Goal: Entertainment & Leisure: Consume media (video, audio)

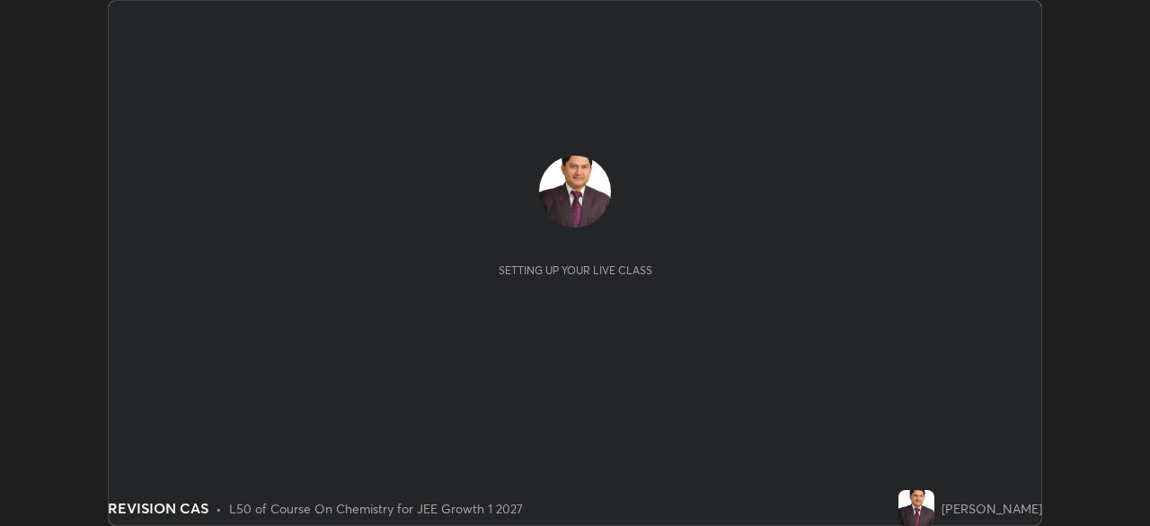
scroll to position [526, 1149]
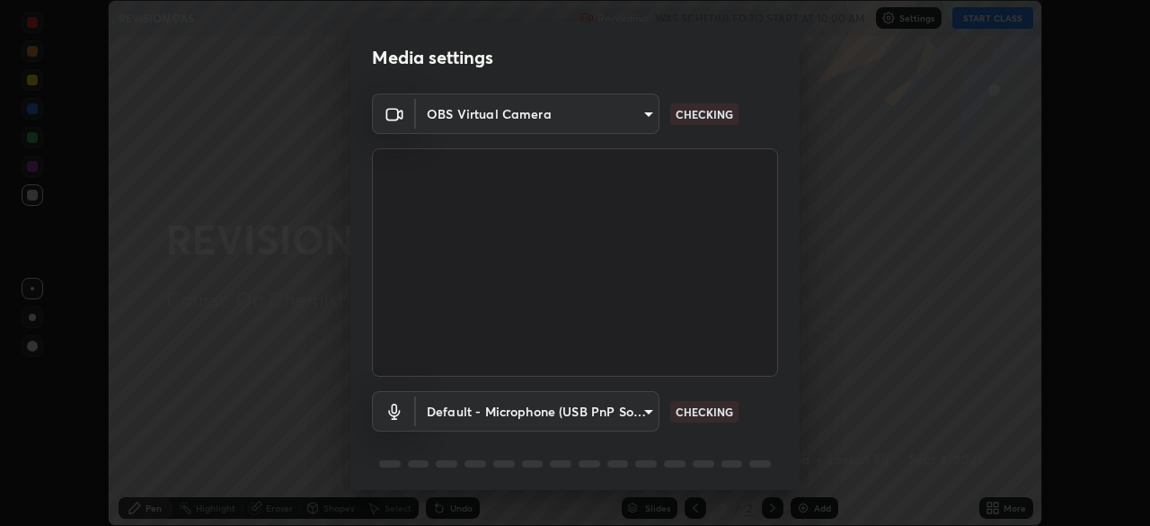
type input "e15fe1ebf70cde3bfcbeee335f8652014c7a9185cc29a01d69aea44f35fb34b8"
type input "default"
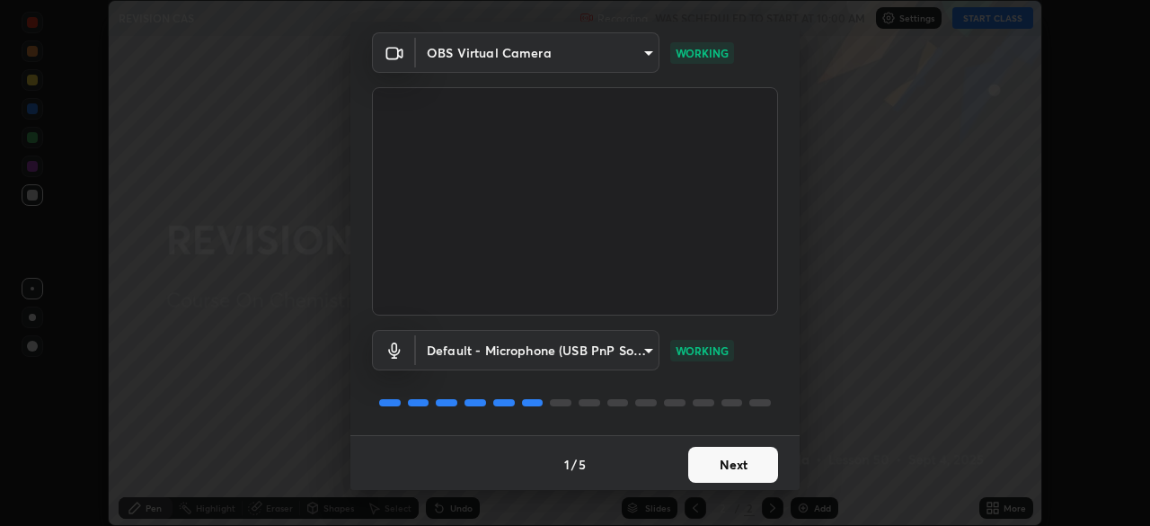
scroll to position [64, 0]
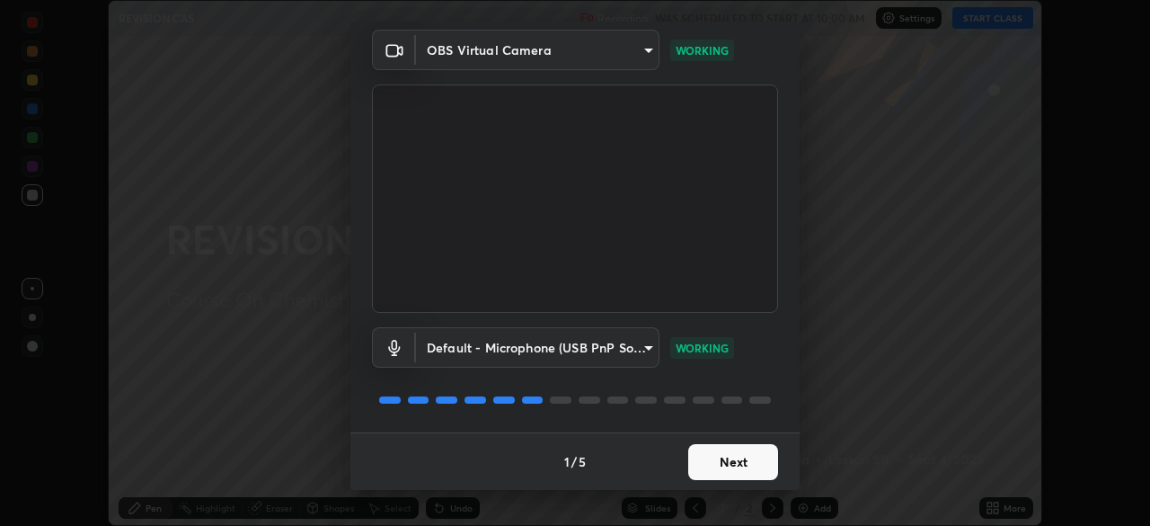
click at [725, 463] on button "Next" at bounding box center [733, 462] width 90 height 36
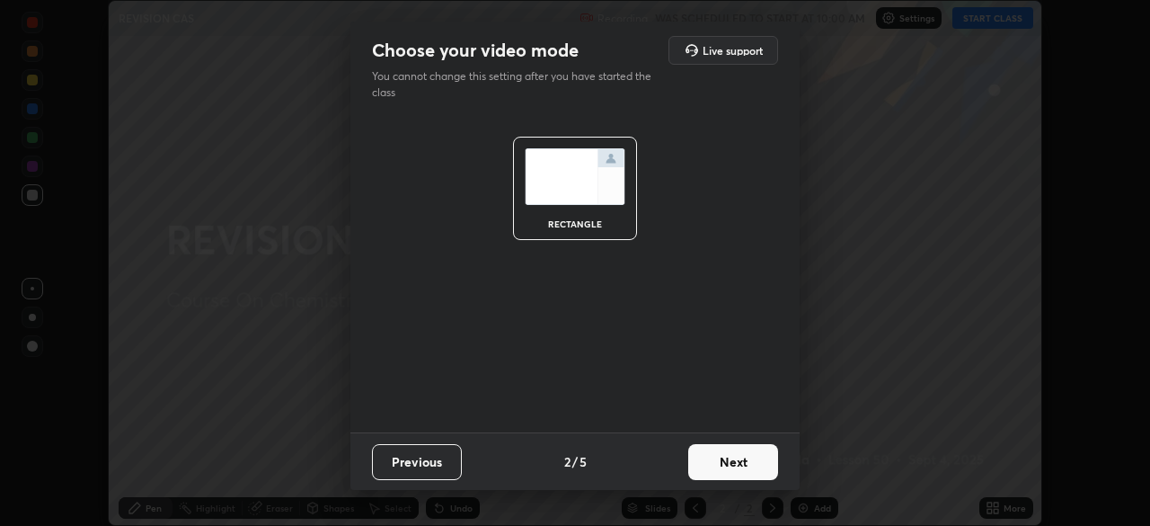
scroll to position [0, 0]
click at [729, 462] on button "Next" at bounding box center [733, 462] width 90 height 36
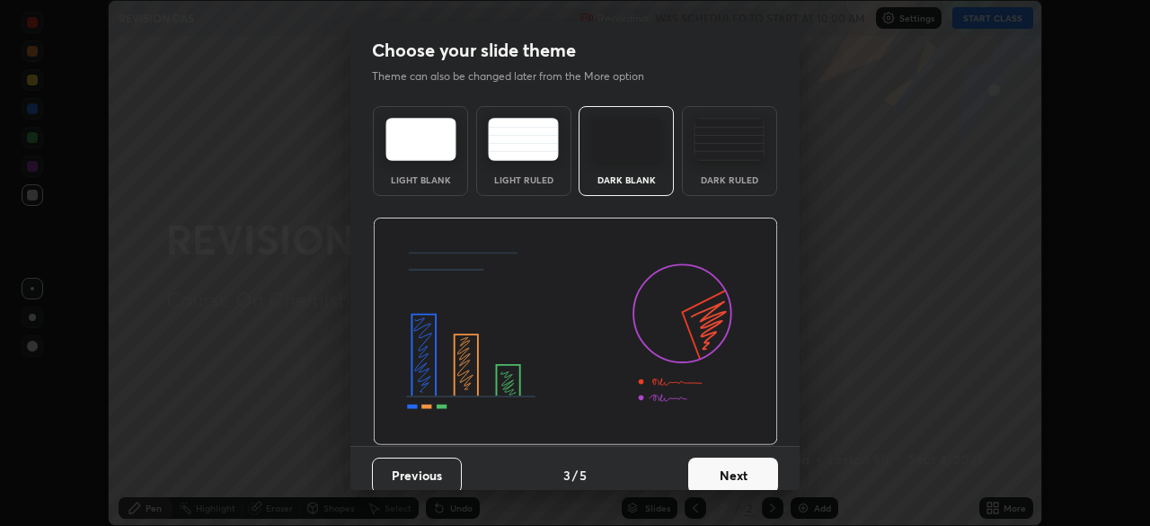
click at [727, 471] on button "Next" at bounding box center [733, 475] width 90 height 36
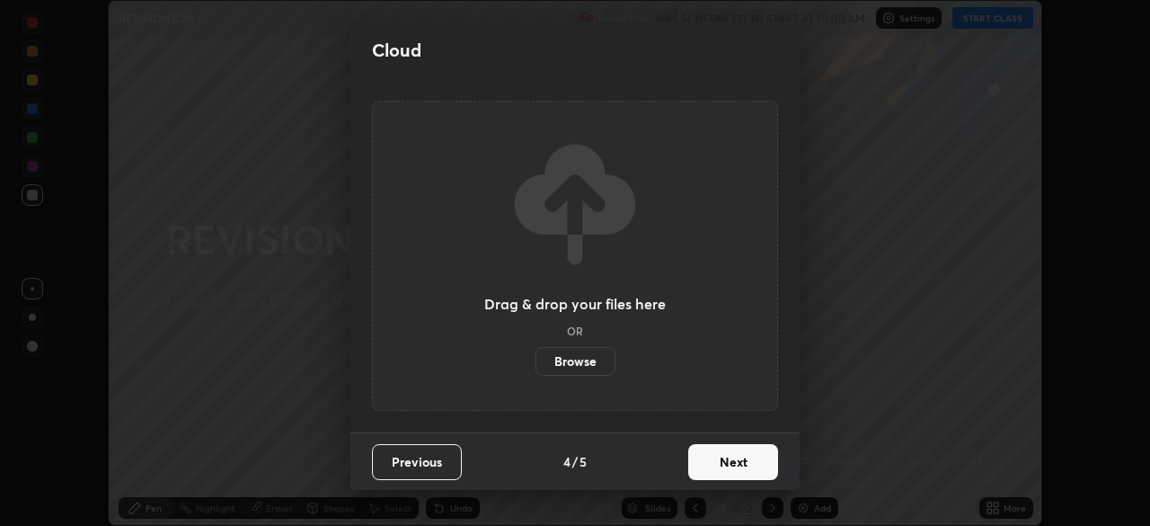
click at [728, 465] on button "Next" at bounding box center [733, 462] width 90 height 36
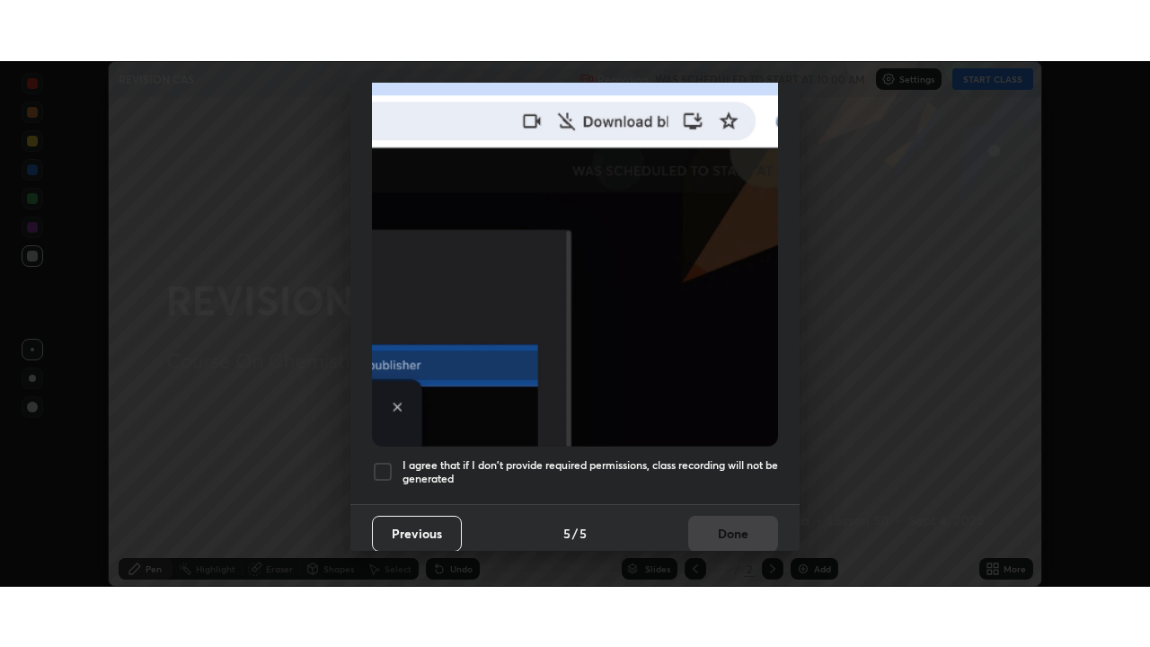
scroll to position [430, 0]
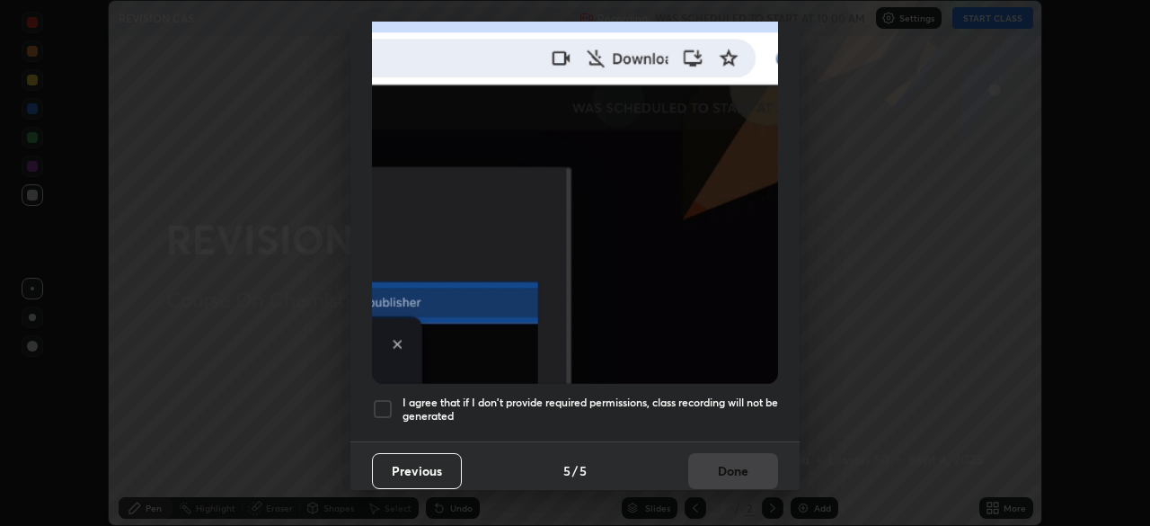
click at [381, 398] on div at bounding box center [383, 409] width 22 height 22
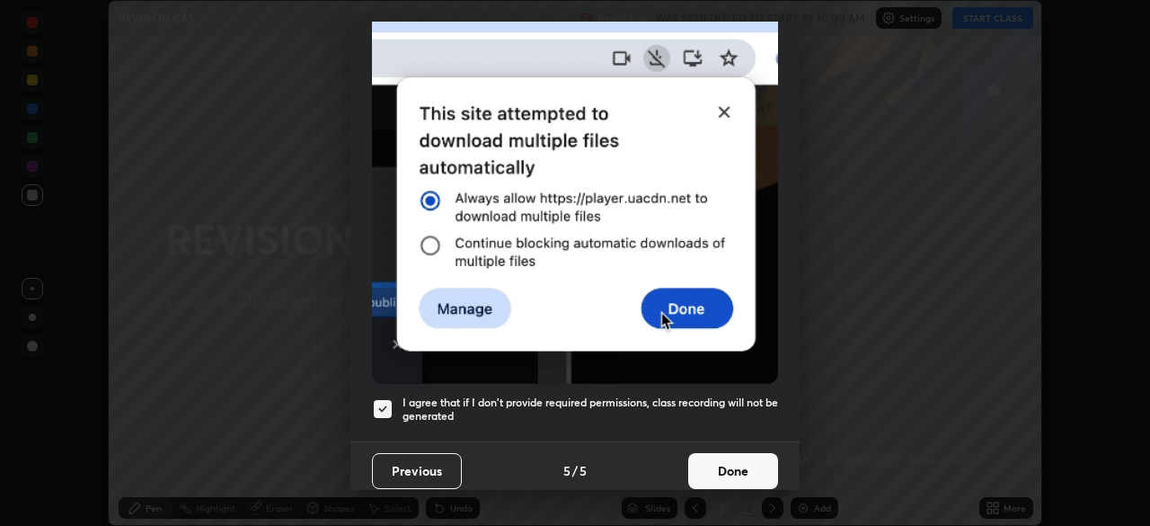
click at [716, 459] on button "Done" at bounding box center [733, 471] width 90 height 36
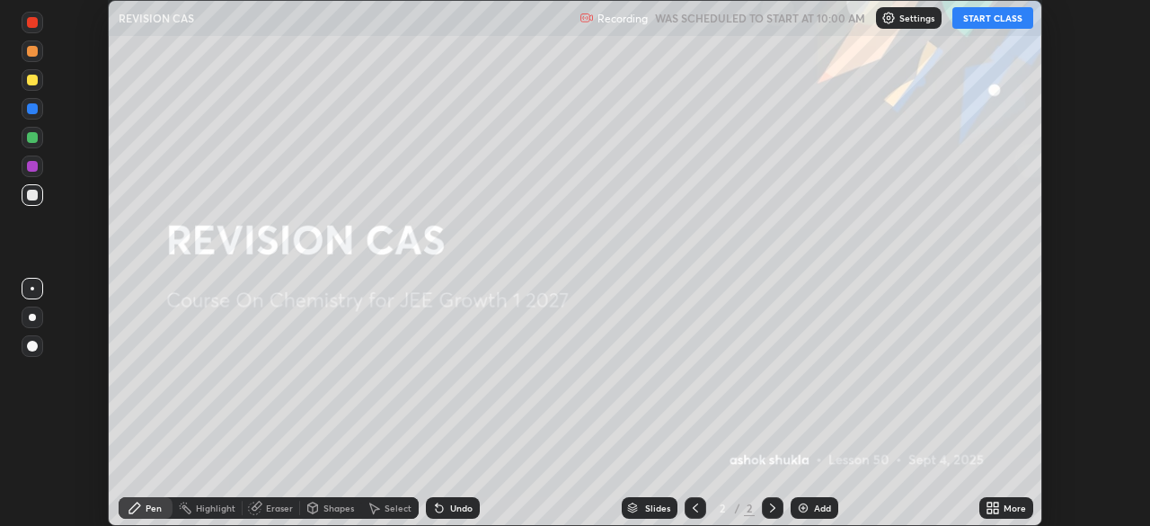
click at [968, 21] on button "START CLASS" at bounding box center [992, 18] width 81 height 22
click at [991, 502] on icon at bounding box center [989, 504] width 4 height 4
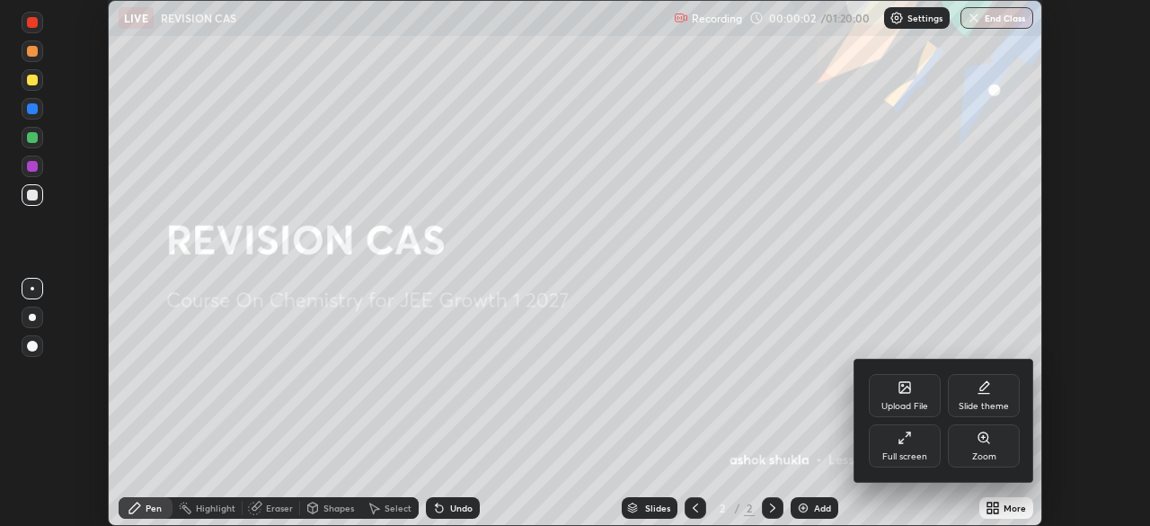
click at [902, 437] on icon at bounding box center [905, 437] width 14 height 14
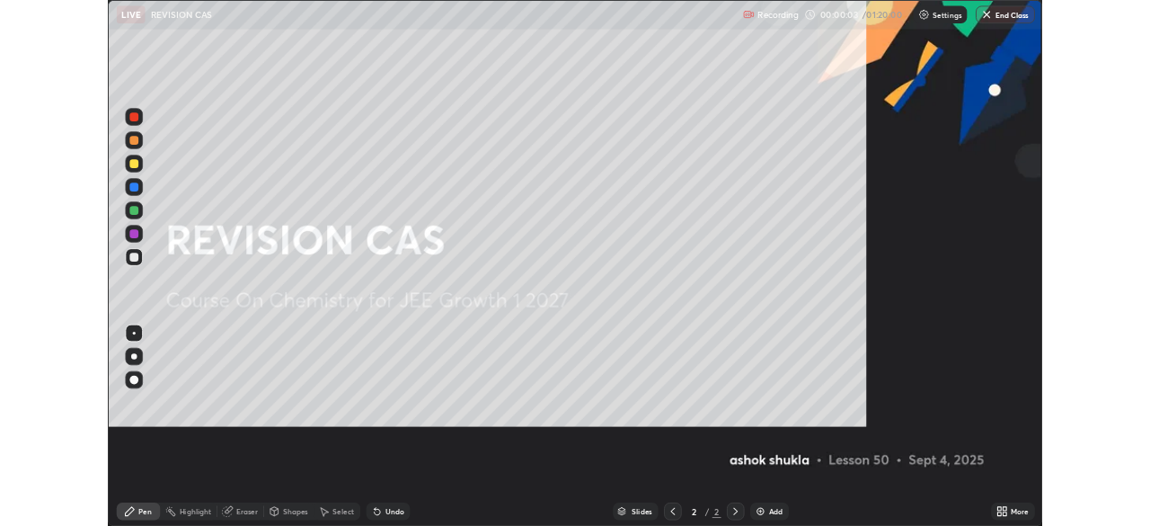
scroll to position [647, 1150]
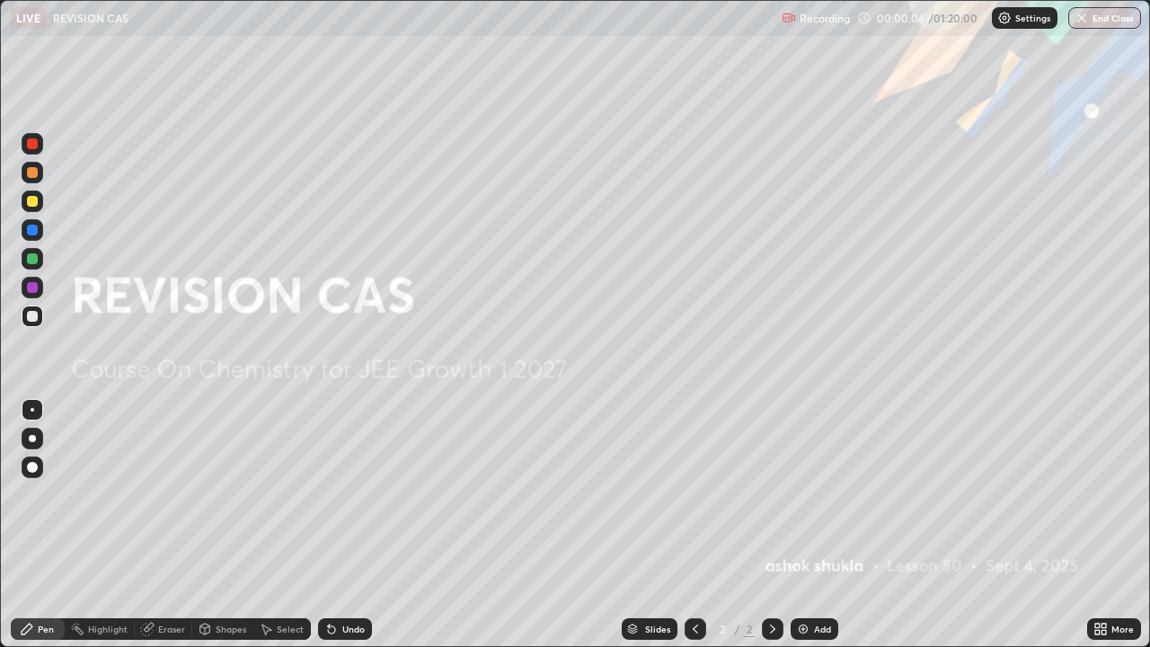
click at [800, 525] on img at bounding box center [803, 629] width 14 height 14
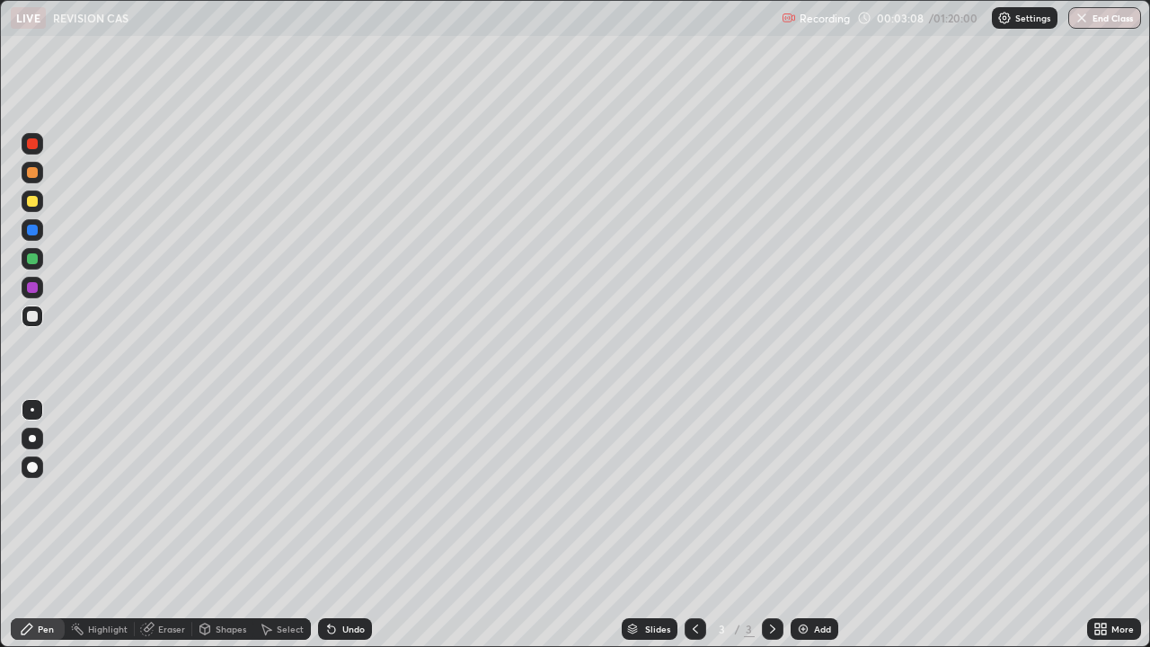
click at [34, 146] on div at bounding box center [32, 143] width 11 height 11
click at [799, 525] on img at bounding box center [803, 629] width 14 height 14
click at [161, 525] on div "Eraser" at bounding box center [171, 628] width 27 height 9
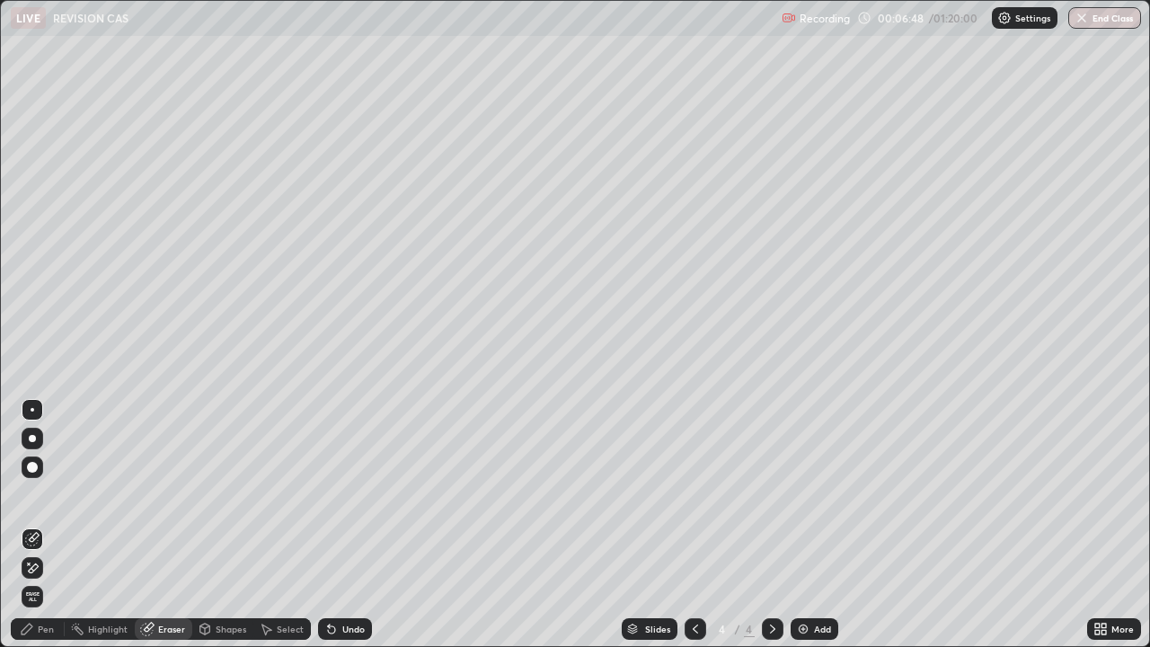
click at [51, 525] on div "Pen" at bounding box center [46, 628] width 16 height 9
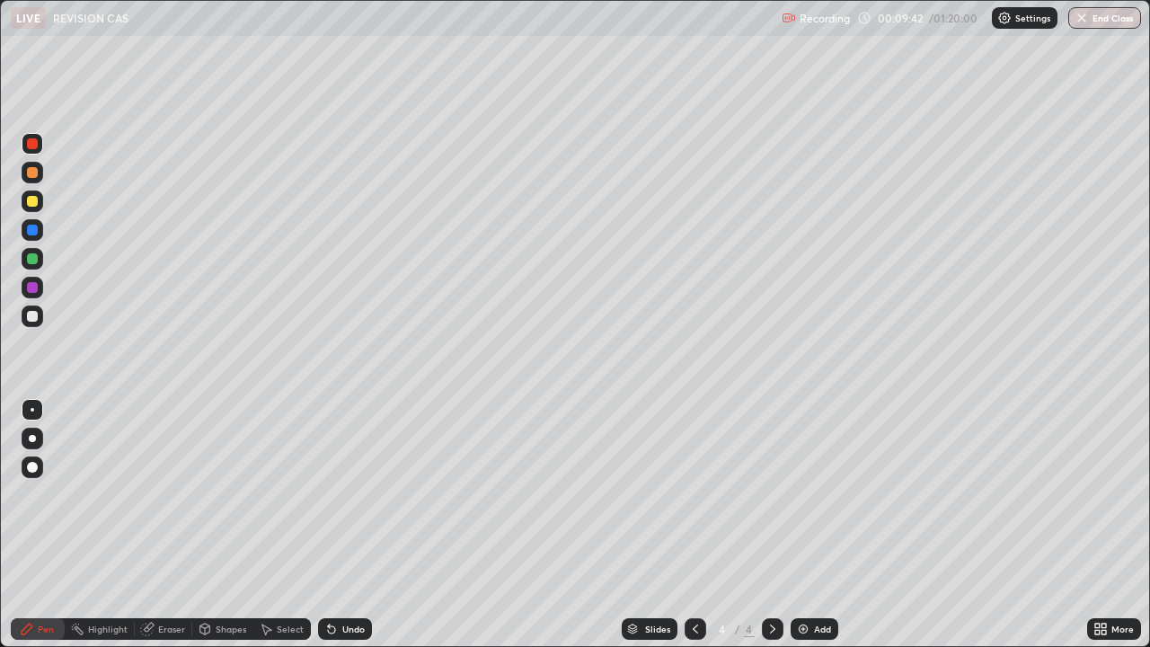
click at [166, 525] on div "Eraser" at bounding box center [171, 628] width 27 height 9
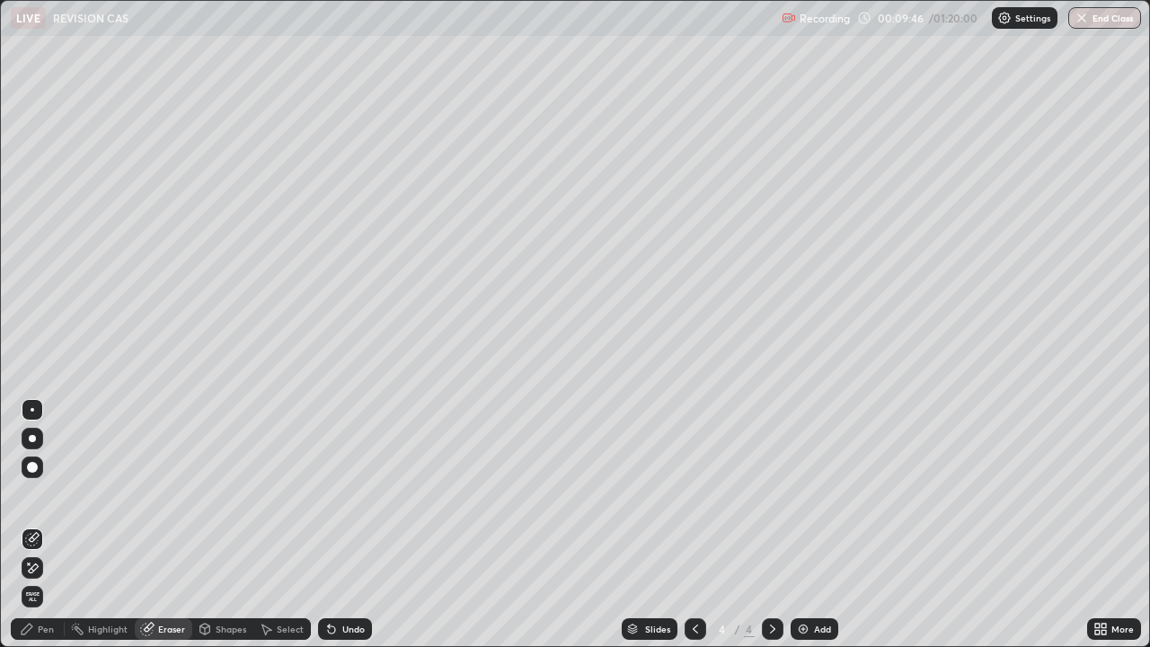
click at [48, 525] on div "Pen" at bounding box center [46, 628] width 16 height 9
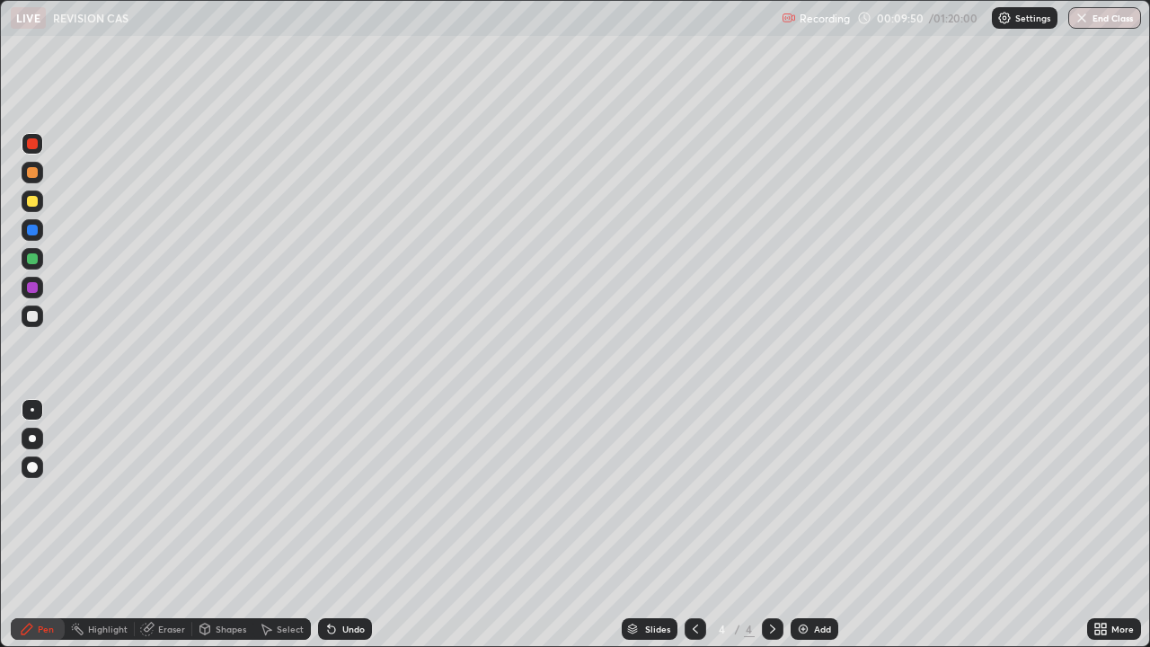
click at [171, 525] on div "Eraser" at bounding box center [171, 628] width 27 height 9
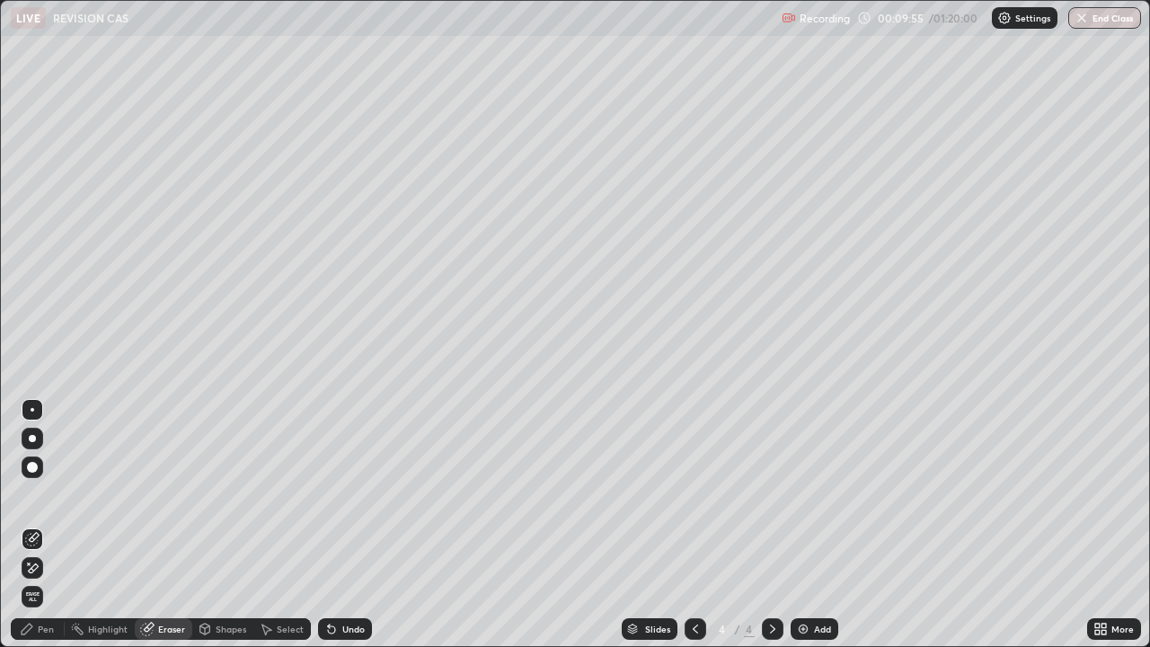
click at [41, 525] on div "Pen" at bounding box center [46, 628] width 16 height 9
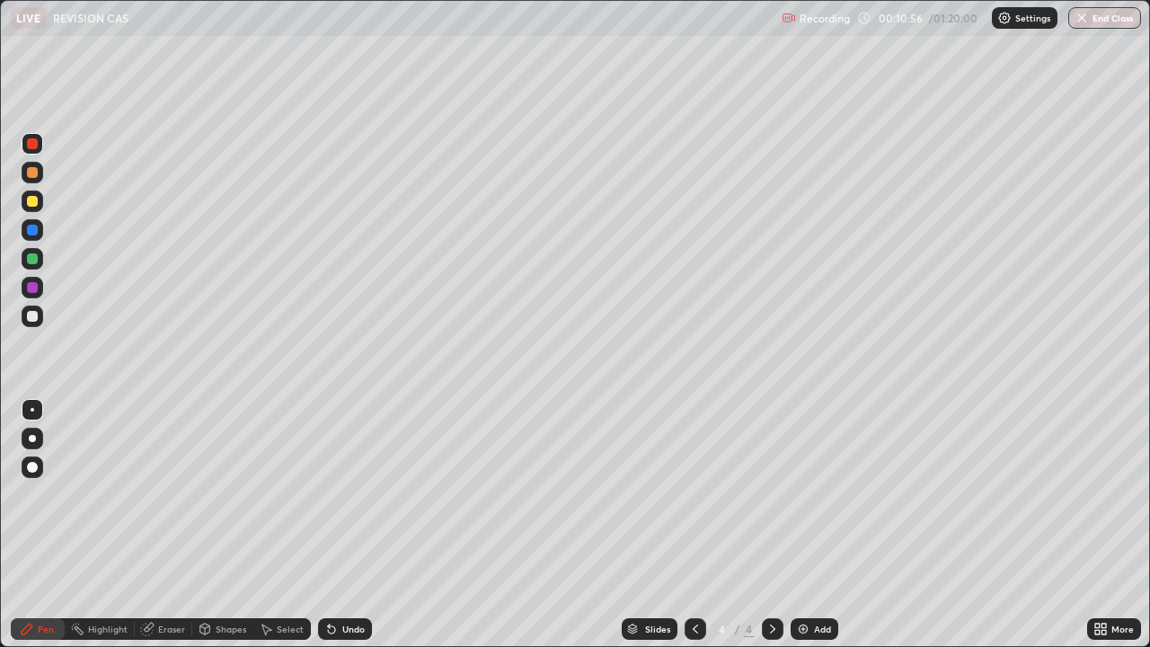
click at [803, 525] on img at bounding box center [803, 629] width 14 height 14
click at [796, 525] on img at bounding box center [803, 629] width 14 height 14
click at [33, 259] on div at bounding box center [32, 258] width 11 height 11
click at [33, 206] on div at bounding box center [32, 201] width 11 height 11
click at [168, 525] on div "Eraser" at bounding box center [171, 628] width 27 height 9
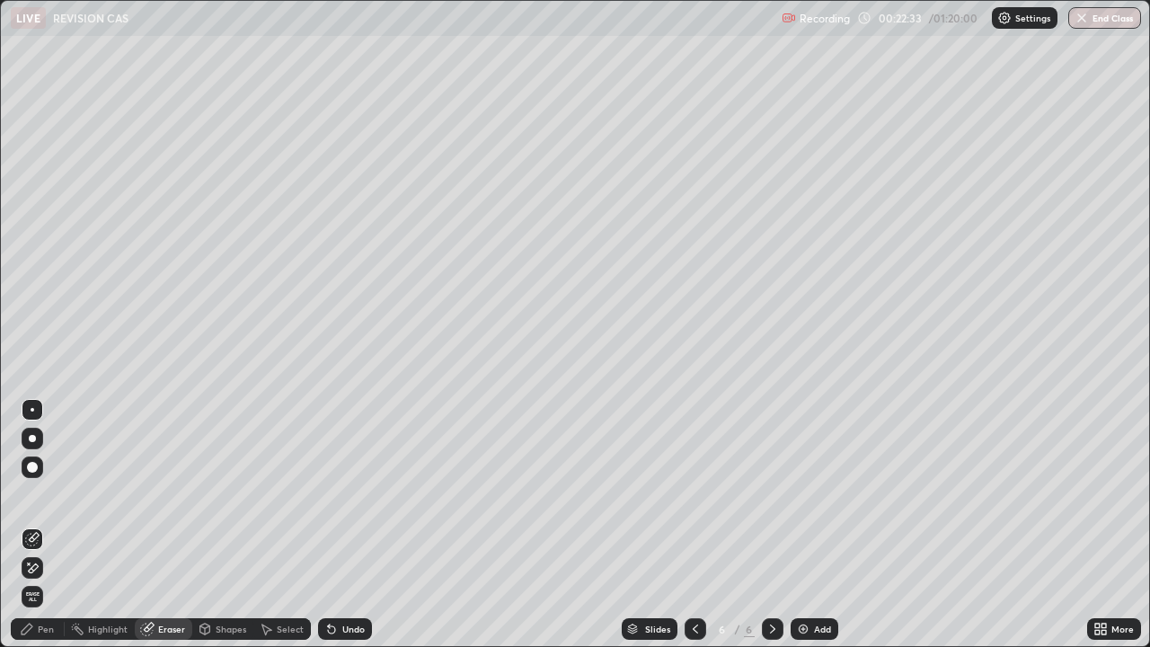
click at [47, 525] on div "Pen" at bounding box center [46, 628] width 16 height 9
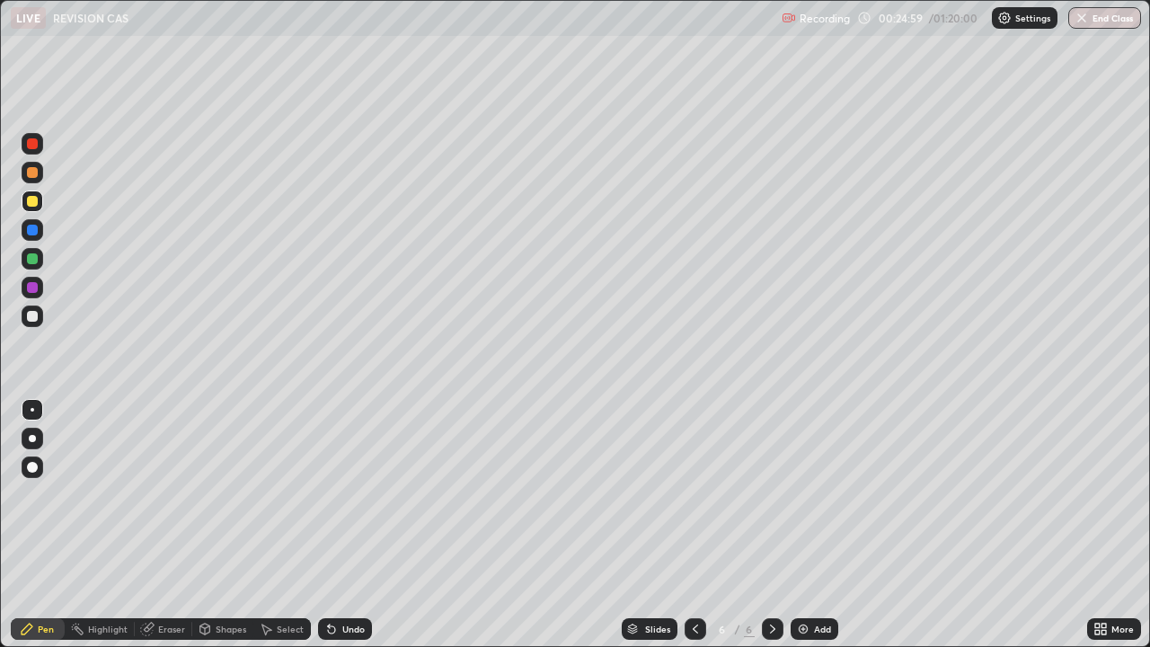
click at [796, 525] on img at bounding box center [803, 629] width 14 height 14
click at [802, 525] on img at bounding box center [803, 629] width 14 height 14
click at [164, 525] on div "Eraser" at bounding box center [171, 628] width 27 height 9
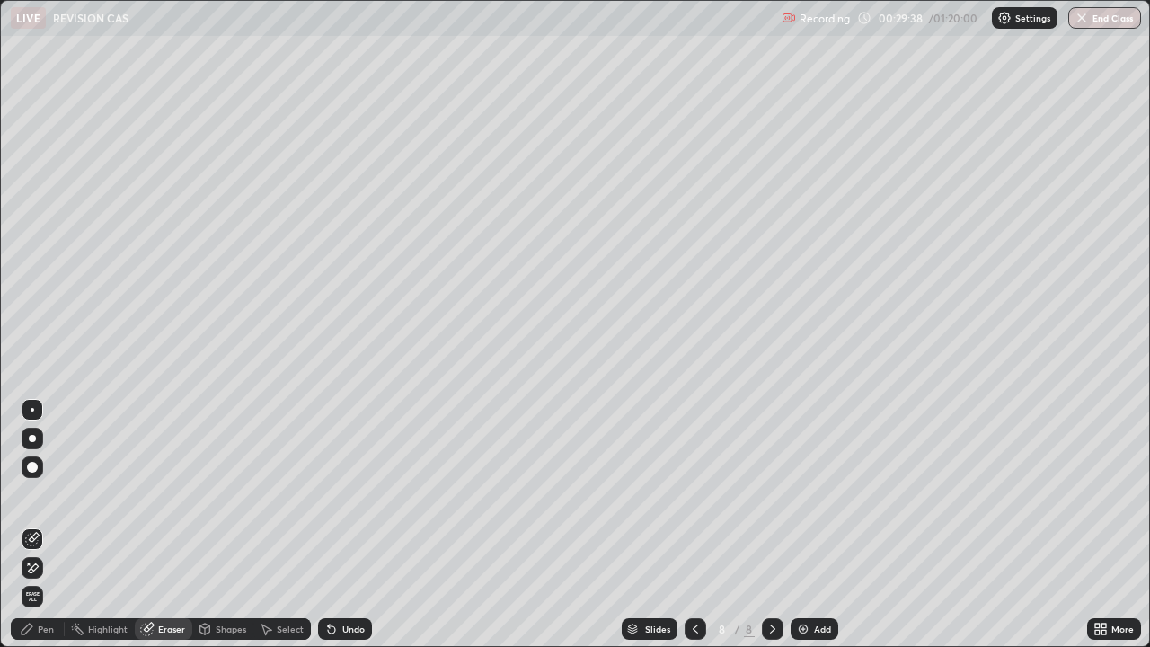
click at [44, 525] on div "Pen" at bounding box center [46, 628] width 16 height 9
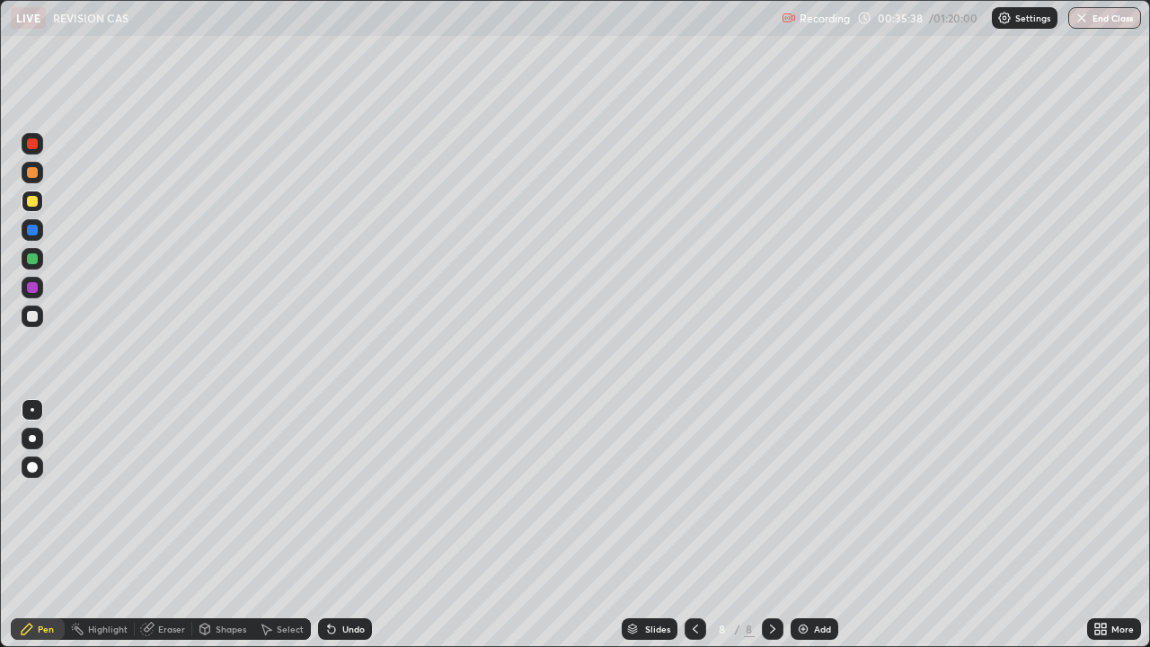
click at [799, 525] on img at bounding box center [803, 629] width 14 height 14
click at [803, 525] on img at bounding box center [803, 629] width 14 height 14
click at [170, 525] on div "Eraser" at bounding box center [171, 628] width 27 height 9
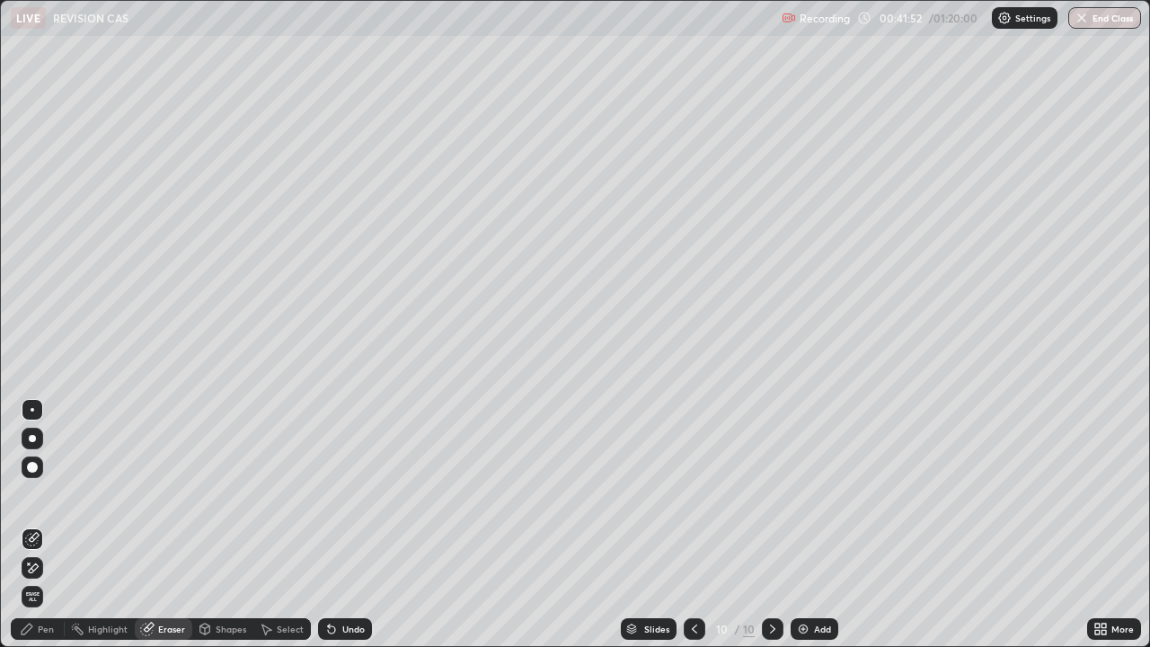
click at [51, 525] on div "Pen" at bounding box center [46, 628] width 16 height 9
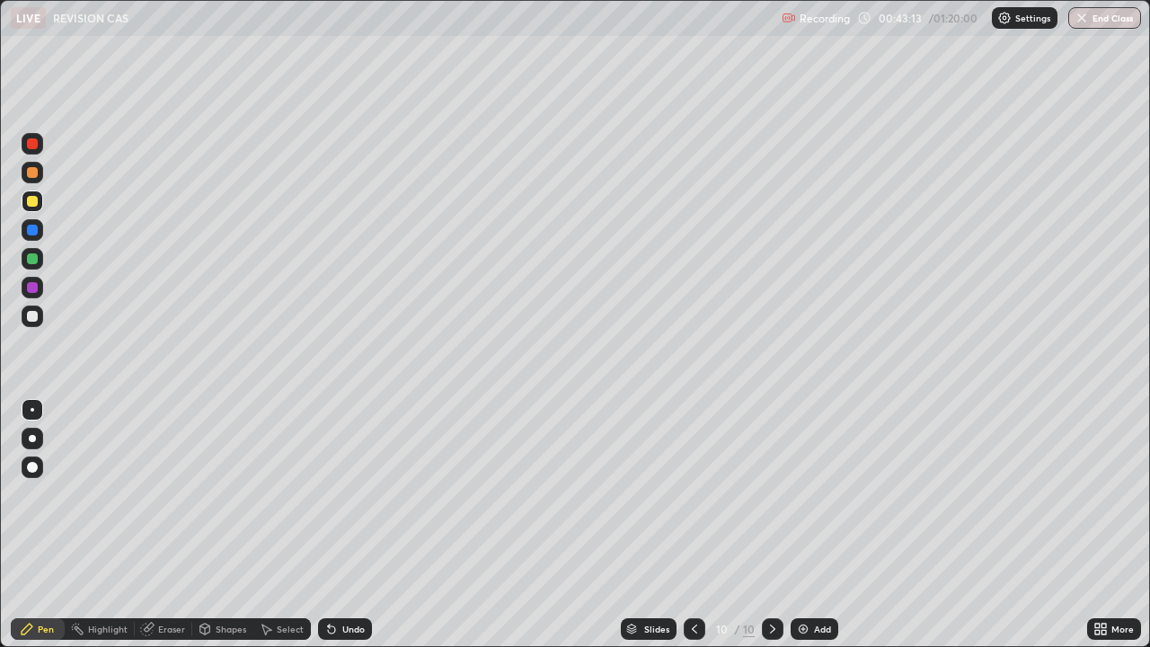
click at [161, 525] on div "Eraser" at bounding box center [171, 628] width 27 height 9
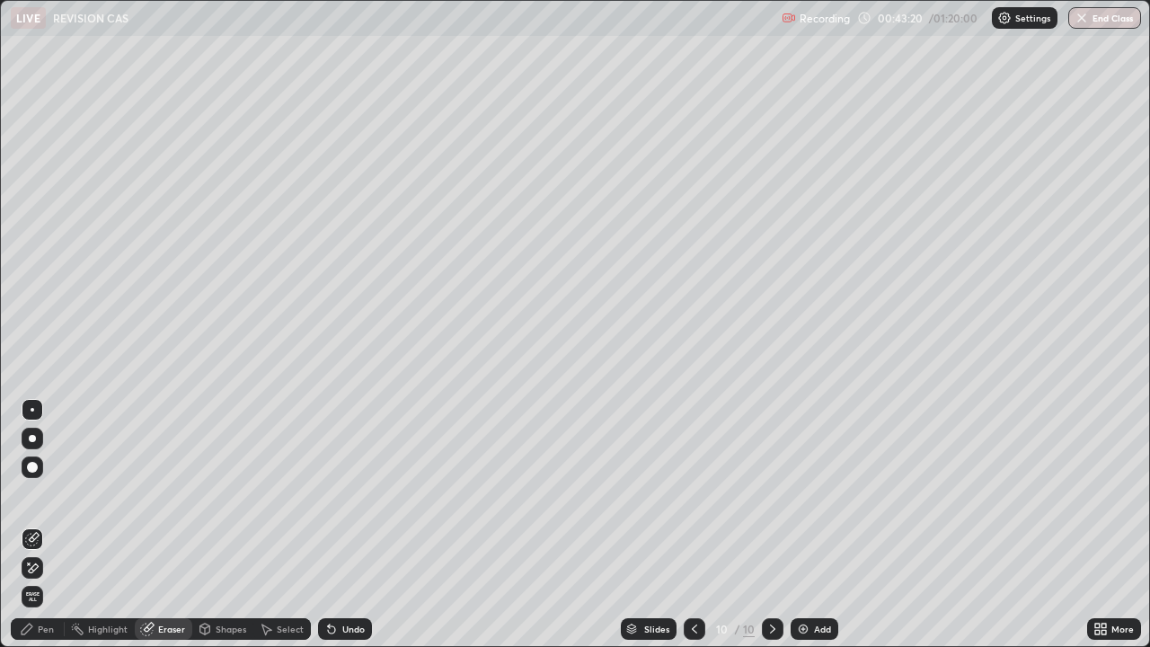
click at [49, 525] on div "Pen" at bounding box center [46, 628] width 16 height 9
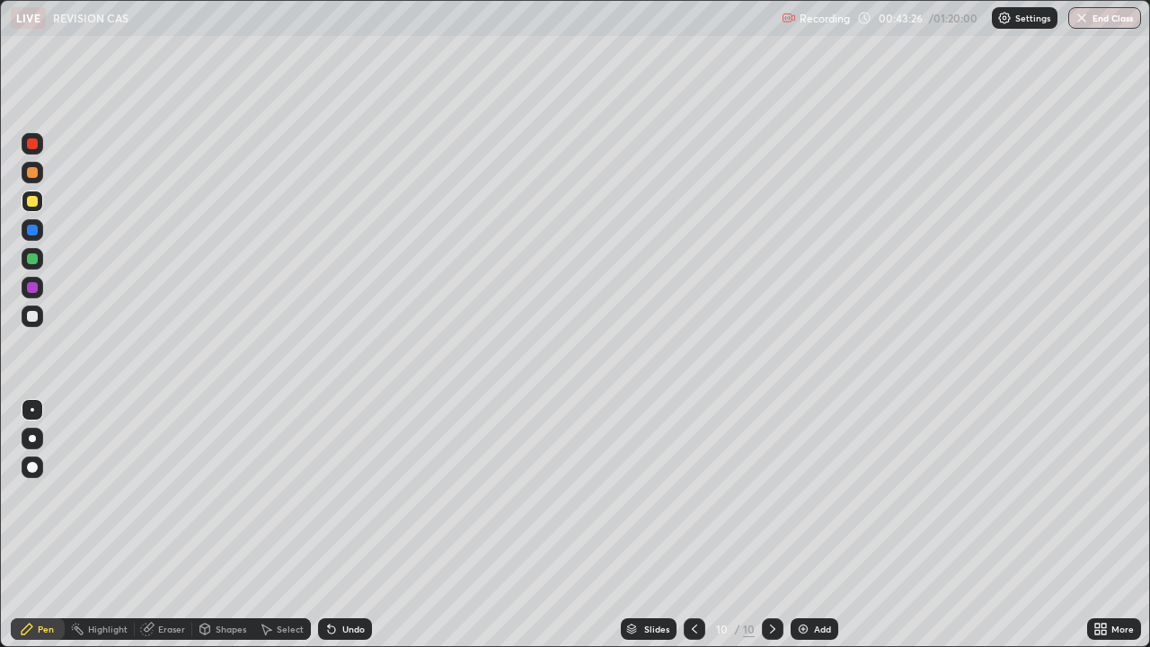
click at [160, 525] on div "Eraser" at bounding box center [171, 628] width 27 height 9
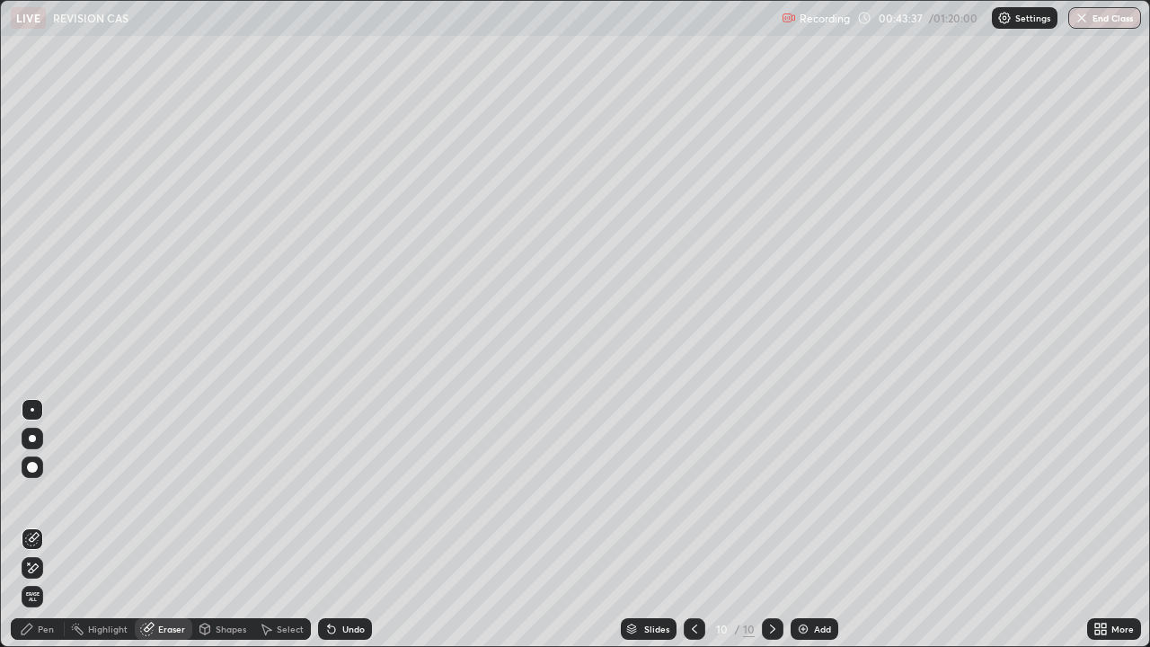
click at [50, 525] on div "Pen" at bounding box center [46, 628] width 16 height 9
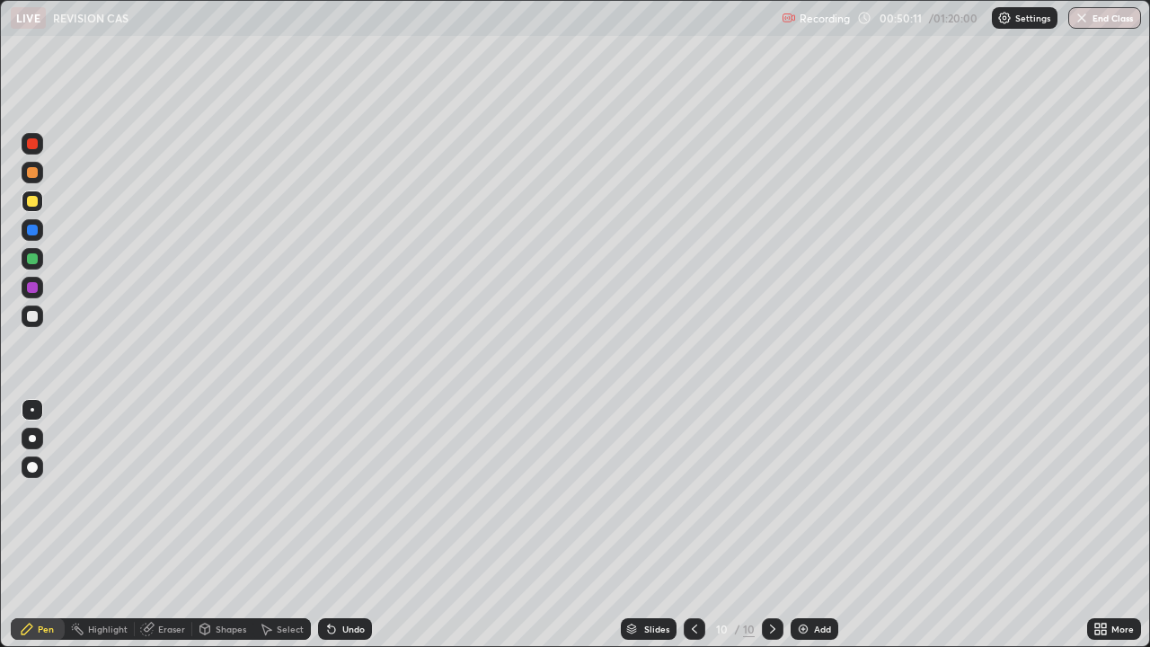
click at [797, 525] on img at bounding box center [803, 629] width 14 height 14
click at [799, 525] on img at bounding box center [803, 629] width 14 height 14
click at [800, 525] on img at bounding box center [803, 629] width 14 height 14
click at [173, 525] on div "Eraser" at bounding box center [171, 628] width 27 height 9
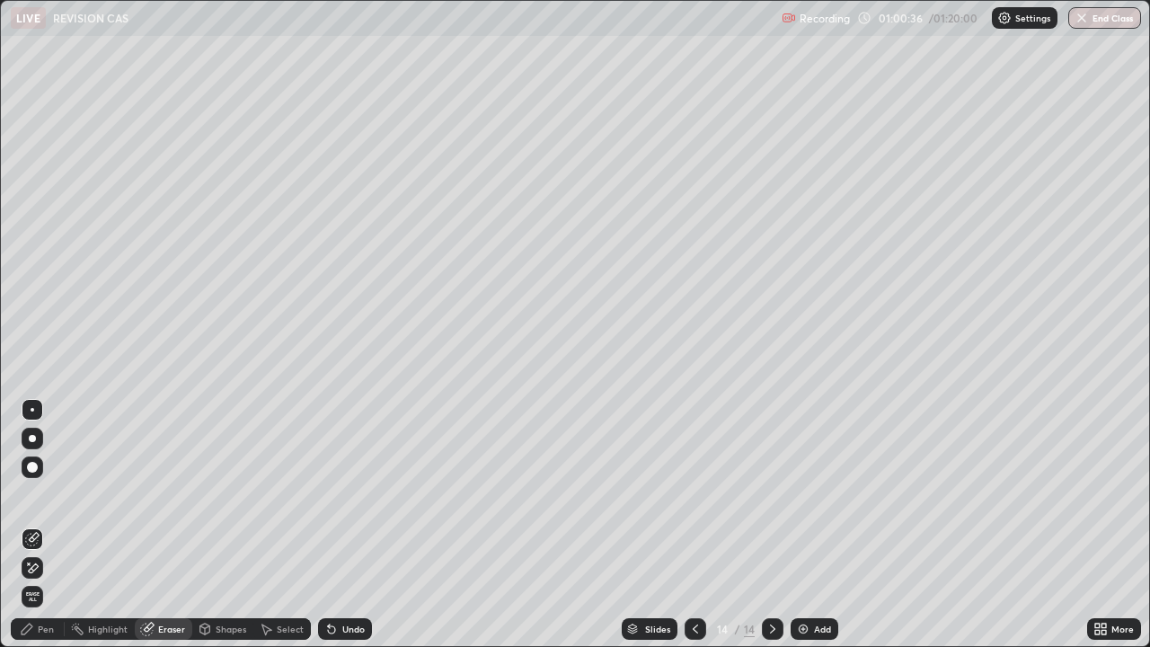
click at [47, 525] on div "Pen" at bounding box center [46, 628] width 16 height 9
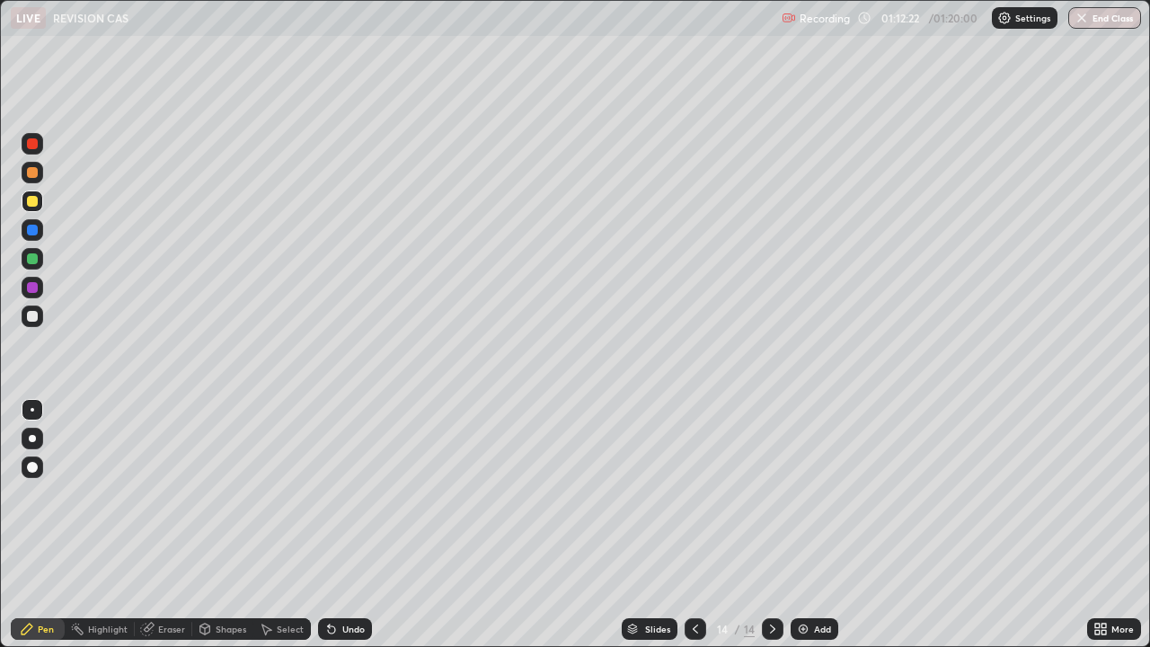
click at [800, 525] on img at bounding box center [803, 629] width 14 height 14
click at [1083, 23] on img "button" at bounding box center [1082, 18] width 14 height 14
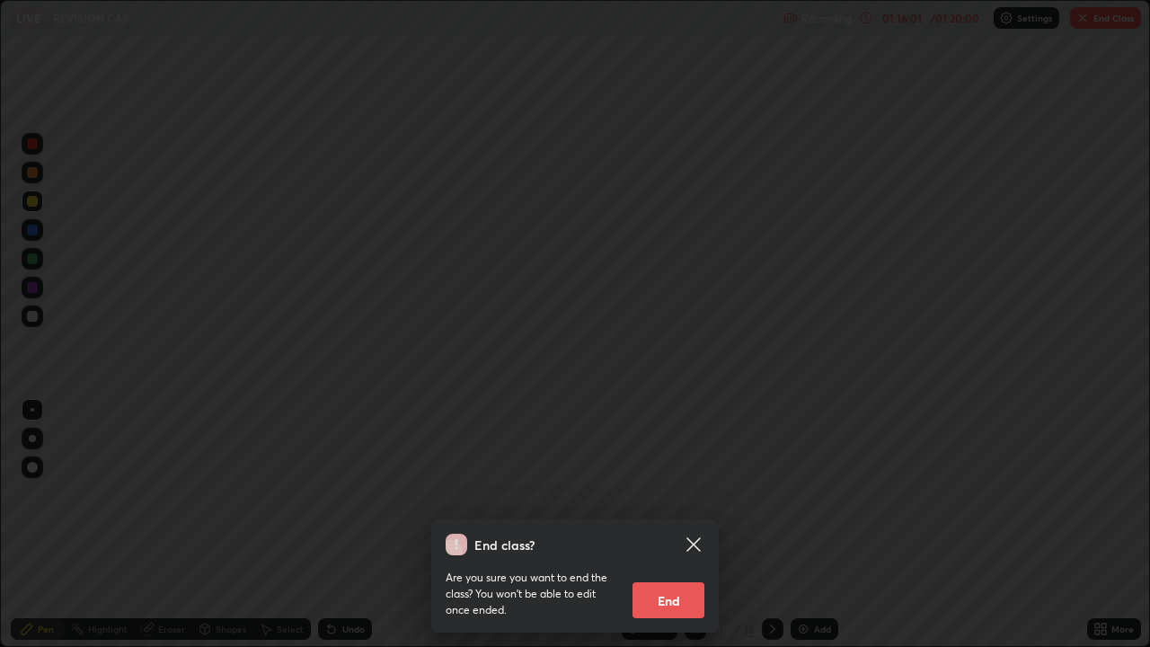
click at [670, 525] on button "End" at bounding box center [668, 600] width 72 height 36
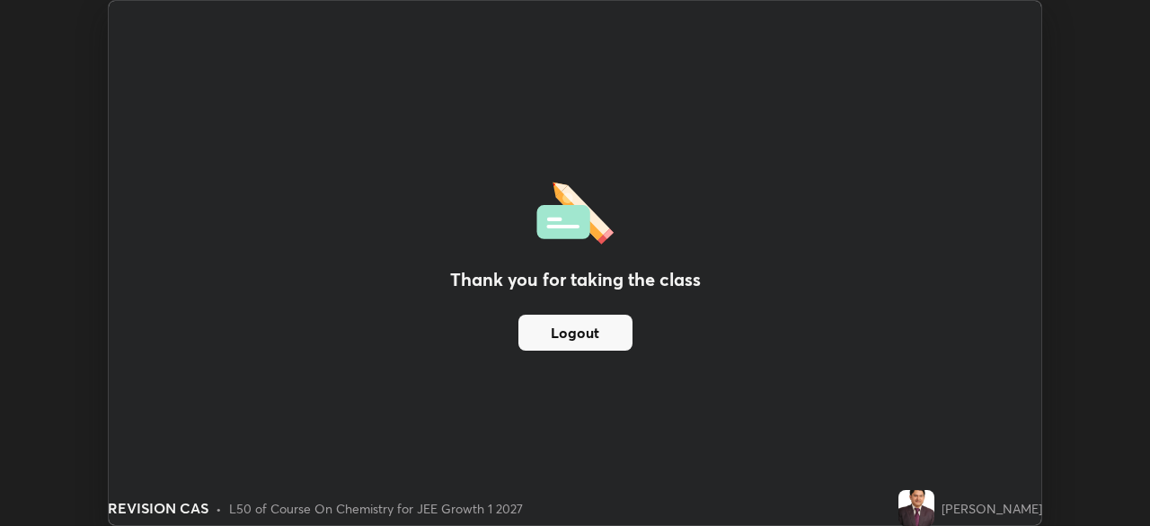
scroll to position [89316, 88692]
click at [607, 336] on button "Logout" at bounding box center [575, 332] width 114 height 36
